Goal: Transaction & Acquisition: Subscribe to service/newsletter

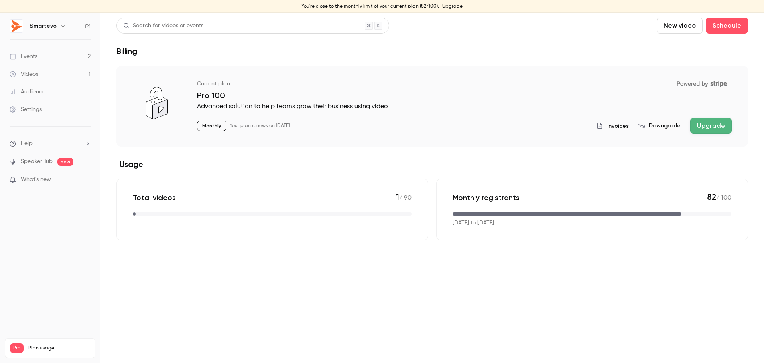
click at [35, 55] on div "Events" at bounding box center [24, 57] width 28 height 8
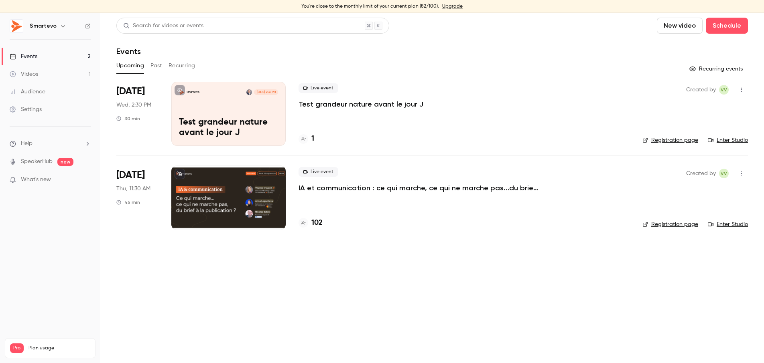
click at [239, 202] on div at bounding box center [228, 198] width 114 height 64
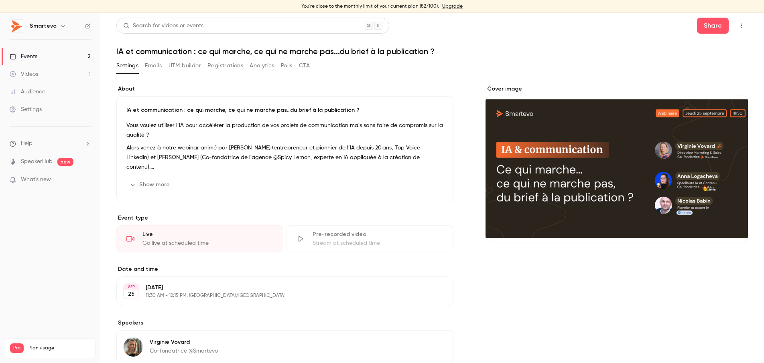
click at [229, 63] on button "Registrations" at bounding box center [225, 65] width 36 height 13
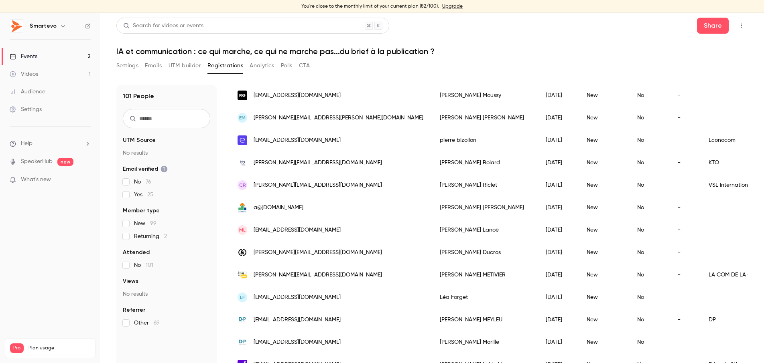
scroll to position [148, 0]
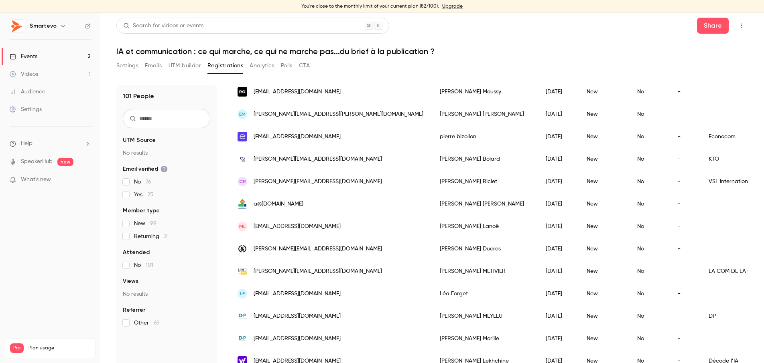
click at [195, 27] on div "Search for videos or events" at bounding box center [163, 26] width 80 height 8
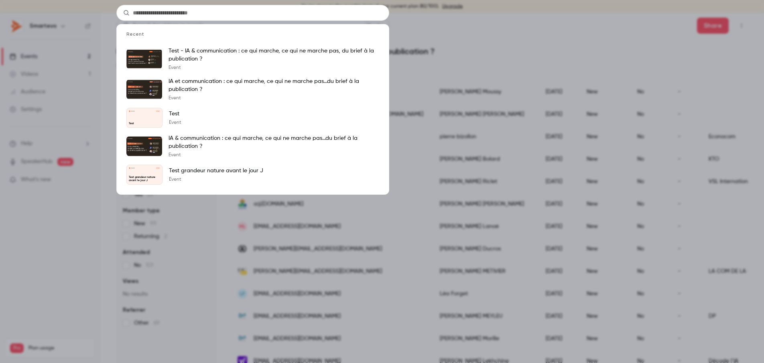
click at [453, 37] on div "Recent Test - IA & communication : ce qui marche, ce qui ne marche pas, du brie…" at bounding box center [382, 181] width 764 height 363
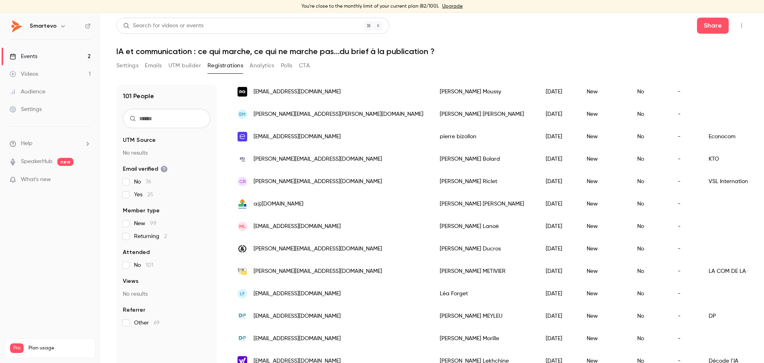
click at [167, 119] on input "text" at bounding box center [166, 118] width 87 height 19
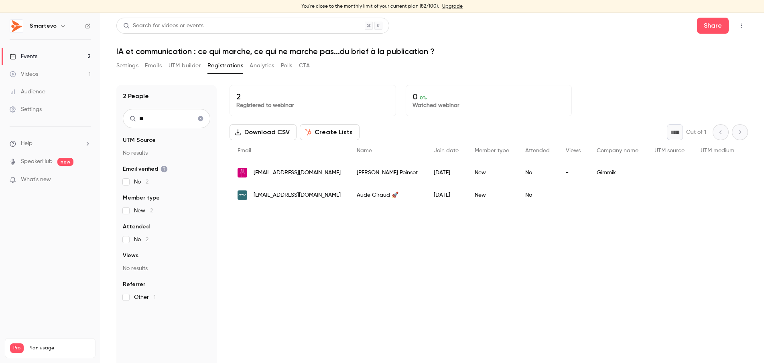
type input "*"
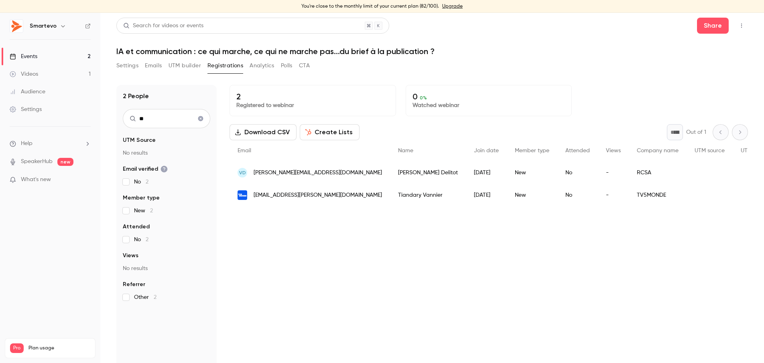
type input "*"
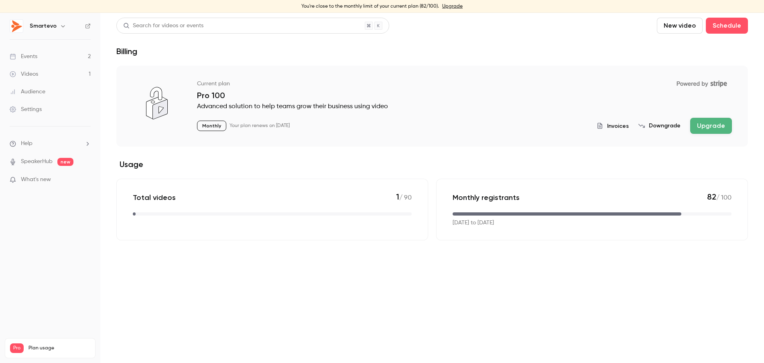
click at [716, 126] on button "Upgrade" at bounding box center [711, 126] width 42 height 16
